Goal: Information Seeking & Learning: Learn about a topic

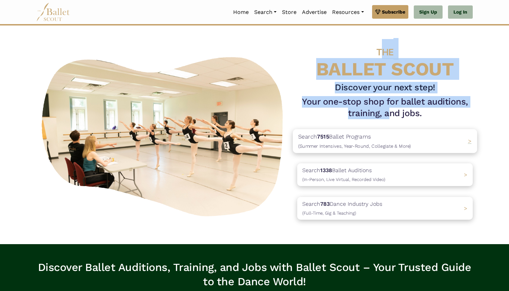
drag, startPoint x: 380, startPoint y: 40, endPoint x: 393, endPoint y: 133, distance: 93.5
click at [393, 128] on div "THE BALLET SCOUT Discover your next step! Your one-stop shop for ballet auditio…" at bounding box center [385, 134] width 186 height 191
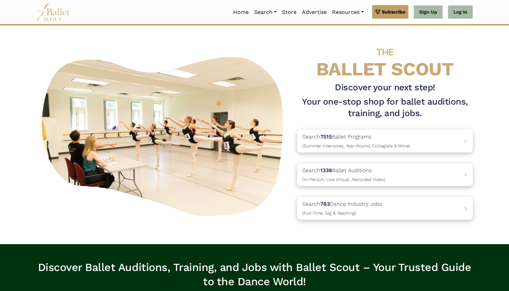
click at [457, 106] on h1 "Your one-stop shop for ballet auditions, training, and jobs." at bounding box center [385, 107] width 176 height 23
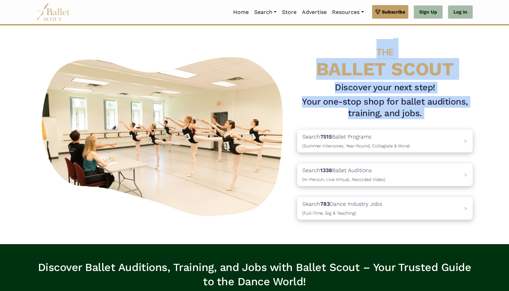
drag, startPoint x: 442, startPoint y: 120, endPoint x: 360, endPoint y: 39, distance: 115.1
click at [360, 39] on div "THE BALLET SCOUT Discover your next step! Your one-stop shop for ballet auditio…" at bounding box center [385, 134] width 186 height 191
click at [360, 39] on h4 "THE BALLET SCOUT" at bounding box center [385, 59] width 176 height 40
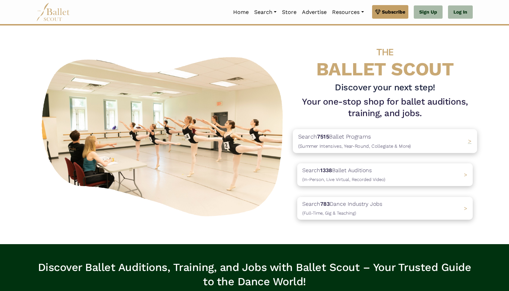
click at [333, 130] on div "Search 7515 Ballet Programs (Summer Intensives, Year-Round, Collegiate & More) >" at bounding box center [385, 141] width 184 height 24
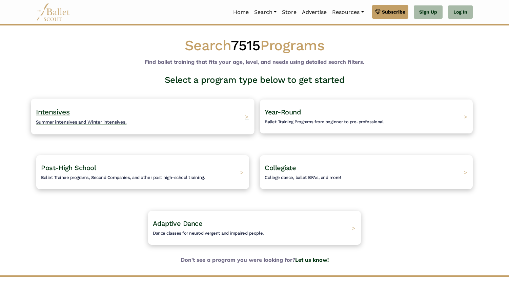
click at [195, 120] on div "Intensives Summer intensives and Winter intensives. >" at bounding box center [142, 116] width 223 height 36
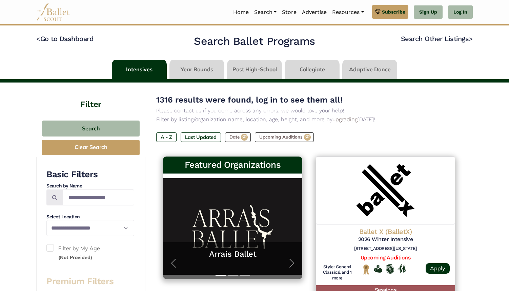
click at [53, 14] on img at bounding box center [53, 12] width 34 height 19
